Goal: Task Accomplishment & Management: Use online tool/utility

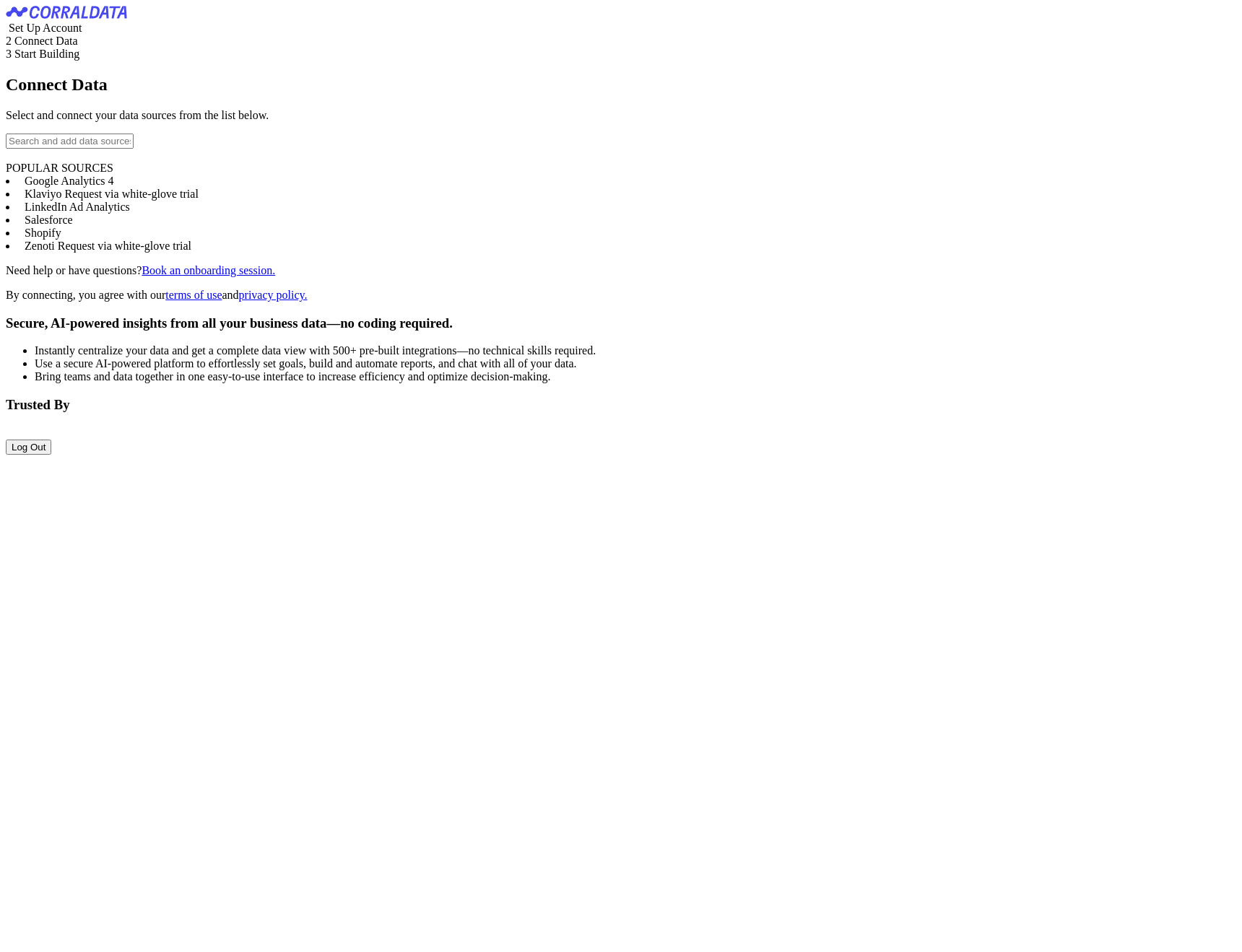
click at [114, 187] on span "Google Analytics 4" at bounding box center [70, 181] width 90 height 12
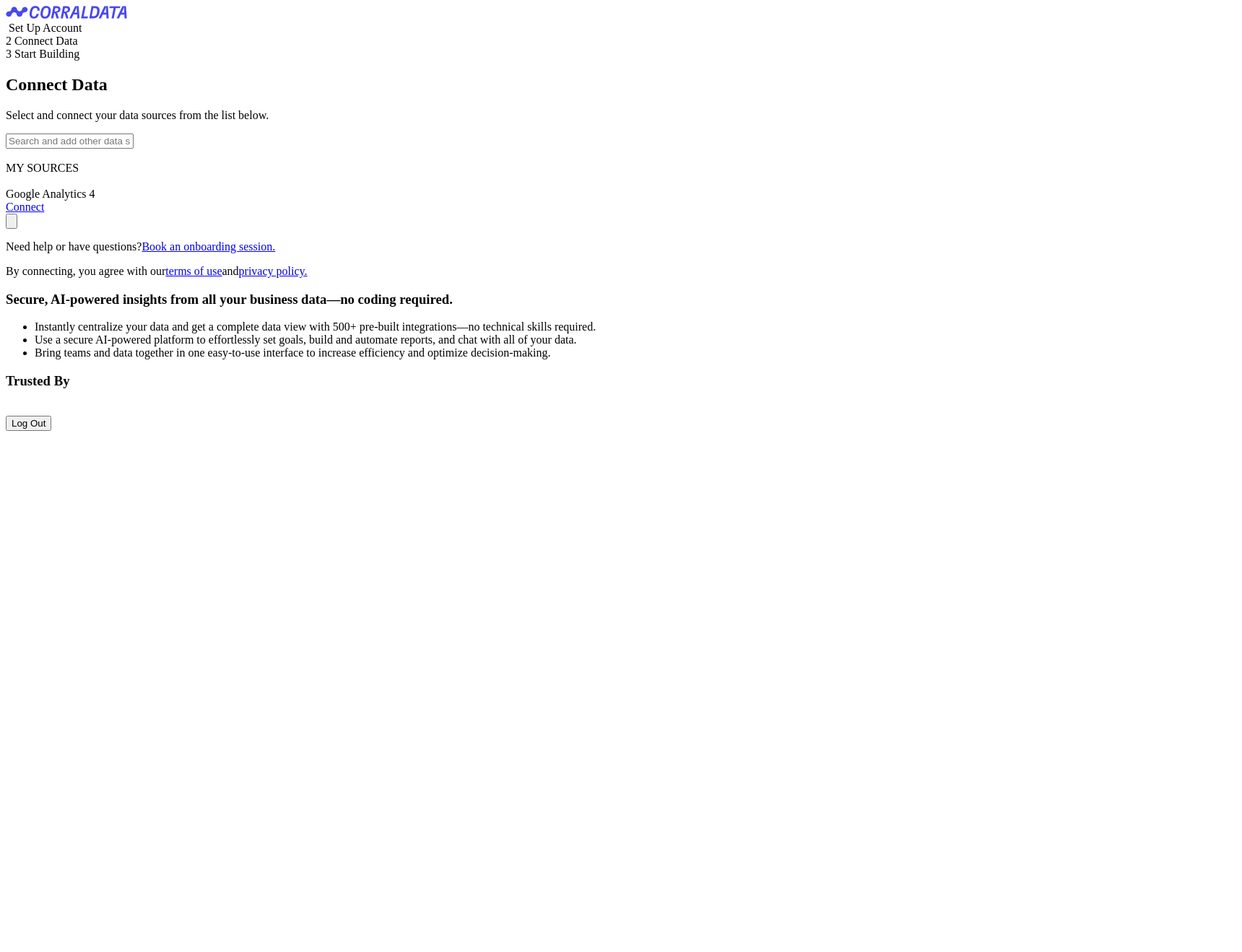
click at [44, 213] on link "Connect" at bounding box center [25, 207] width 38 height 12
